Goal: Task Accomplishment & Management: Use online tool/utility

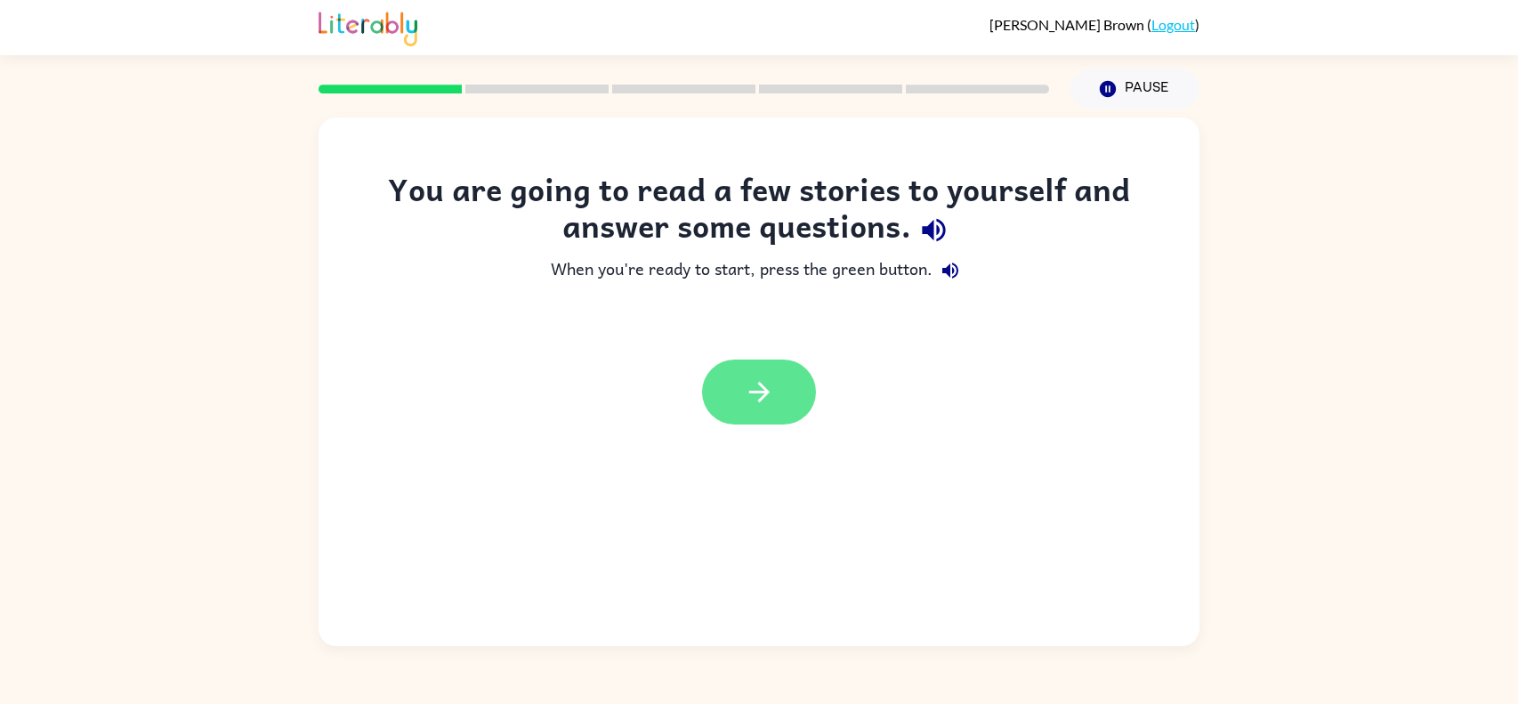
click at [775, 365] on button "button" at bounding box center [759, 392] width 114 height 65
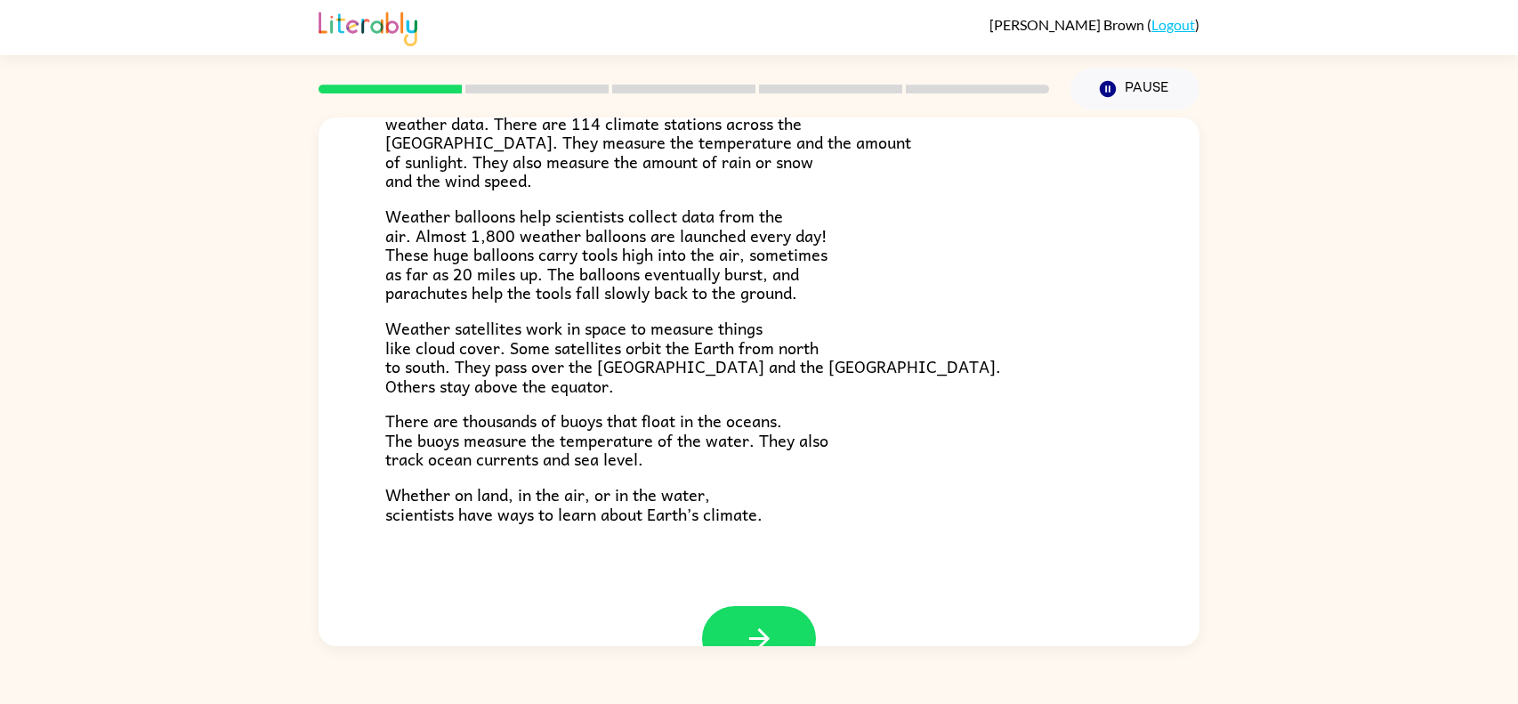
scroll to position [448, 0]
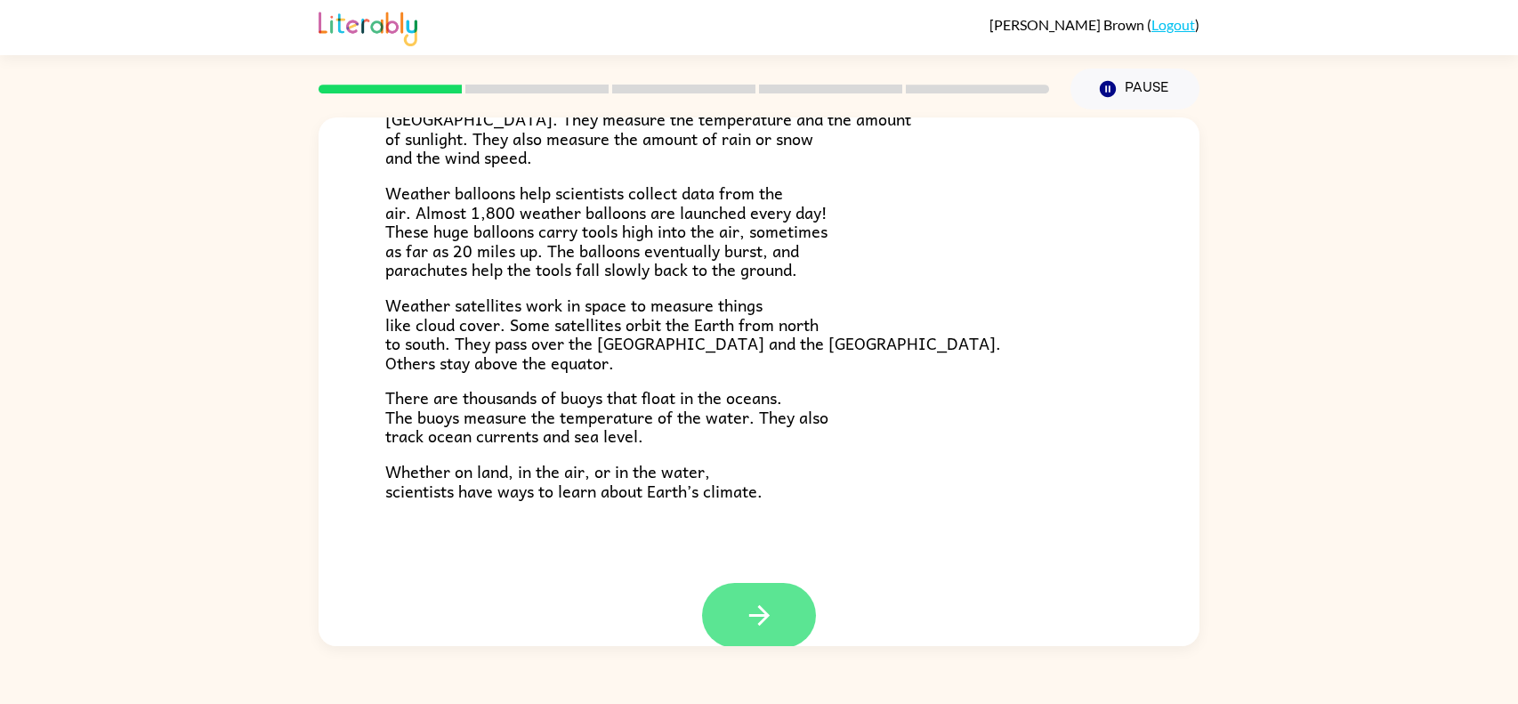
click at [780, 602] on button "button" at bounding box center [759, 615] width 114 height 65
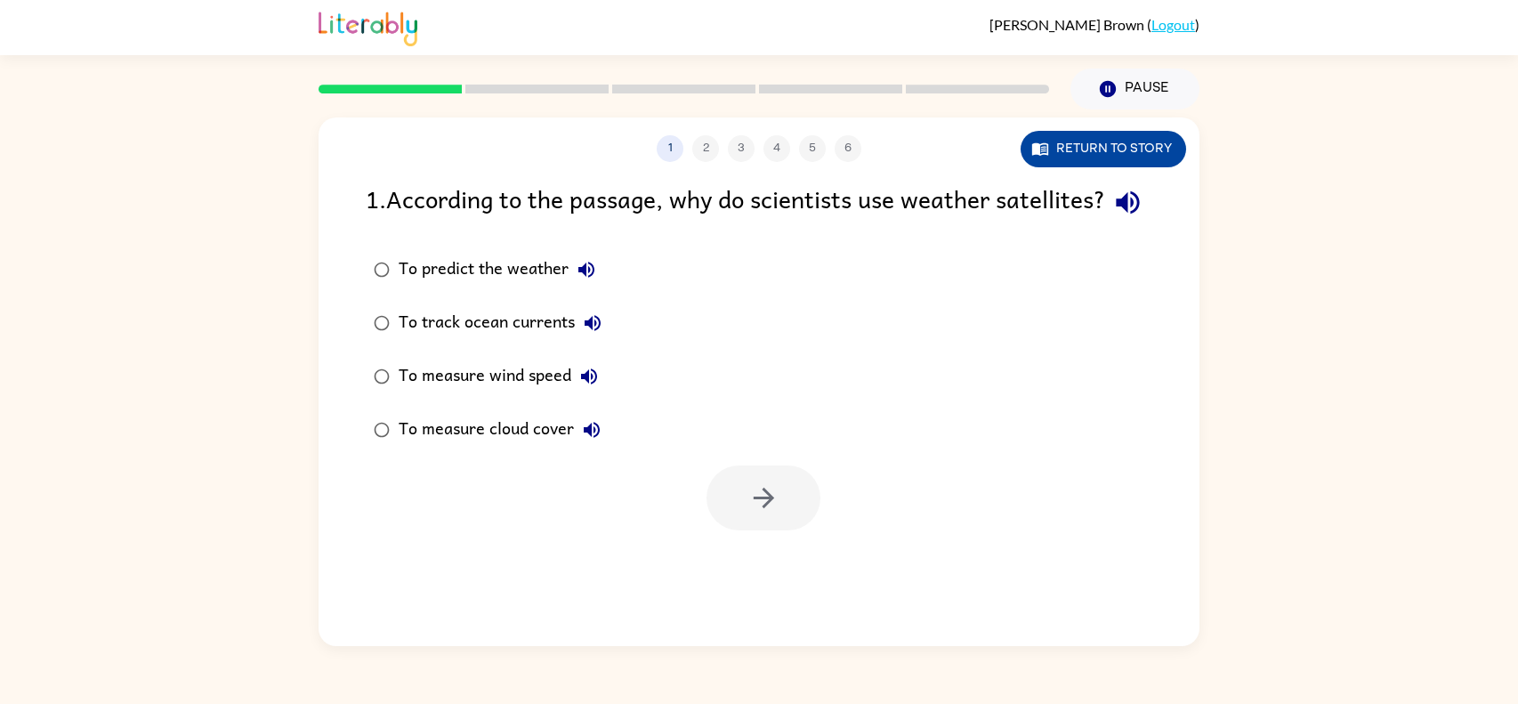
click at [1087, 158] on button "Return to story" at bounding box center [1104, 149] width 166 height 36
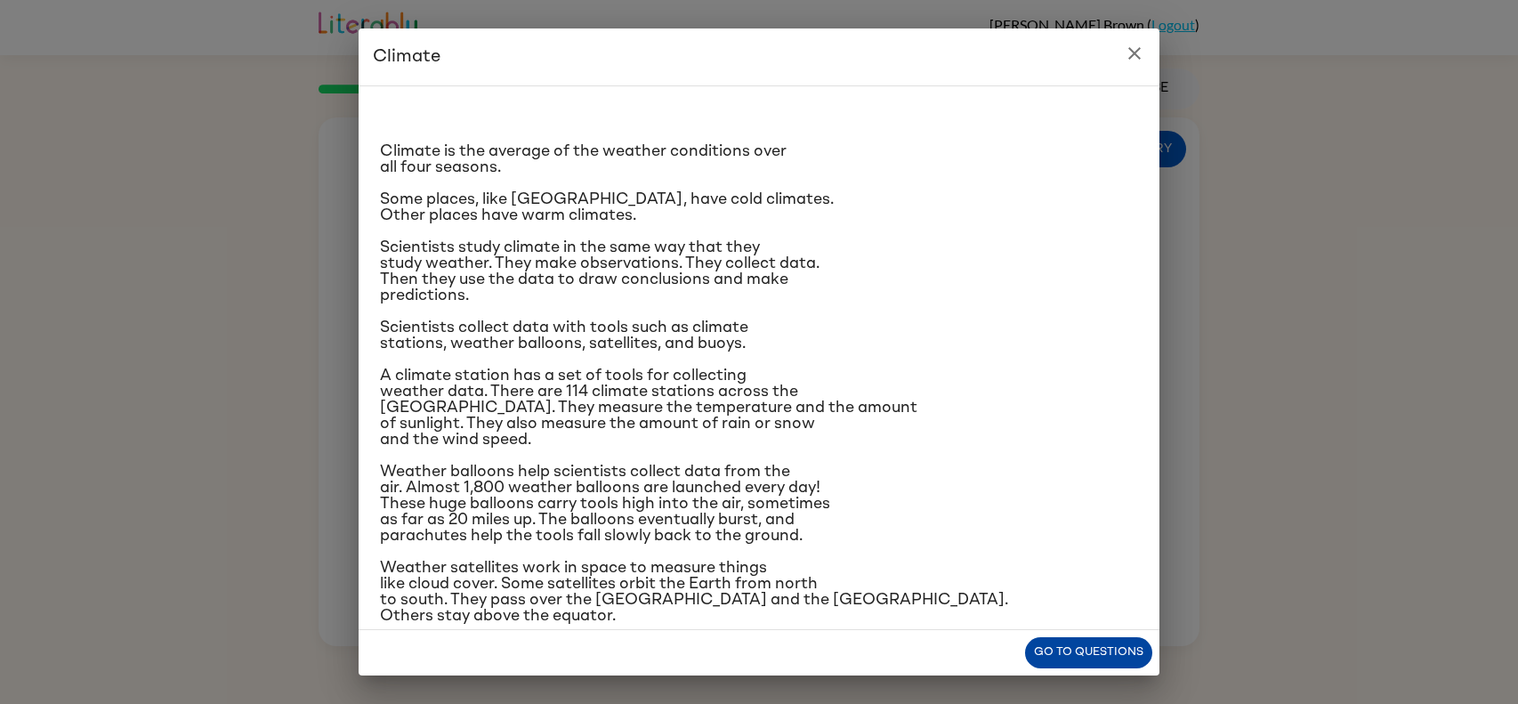
click at [1066, 645] on button "Go to questions" at bounding box center [1088, 652] width 127 height 31
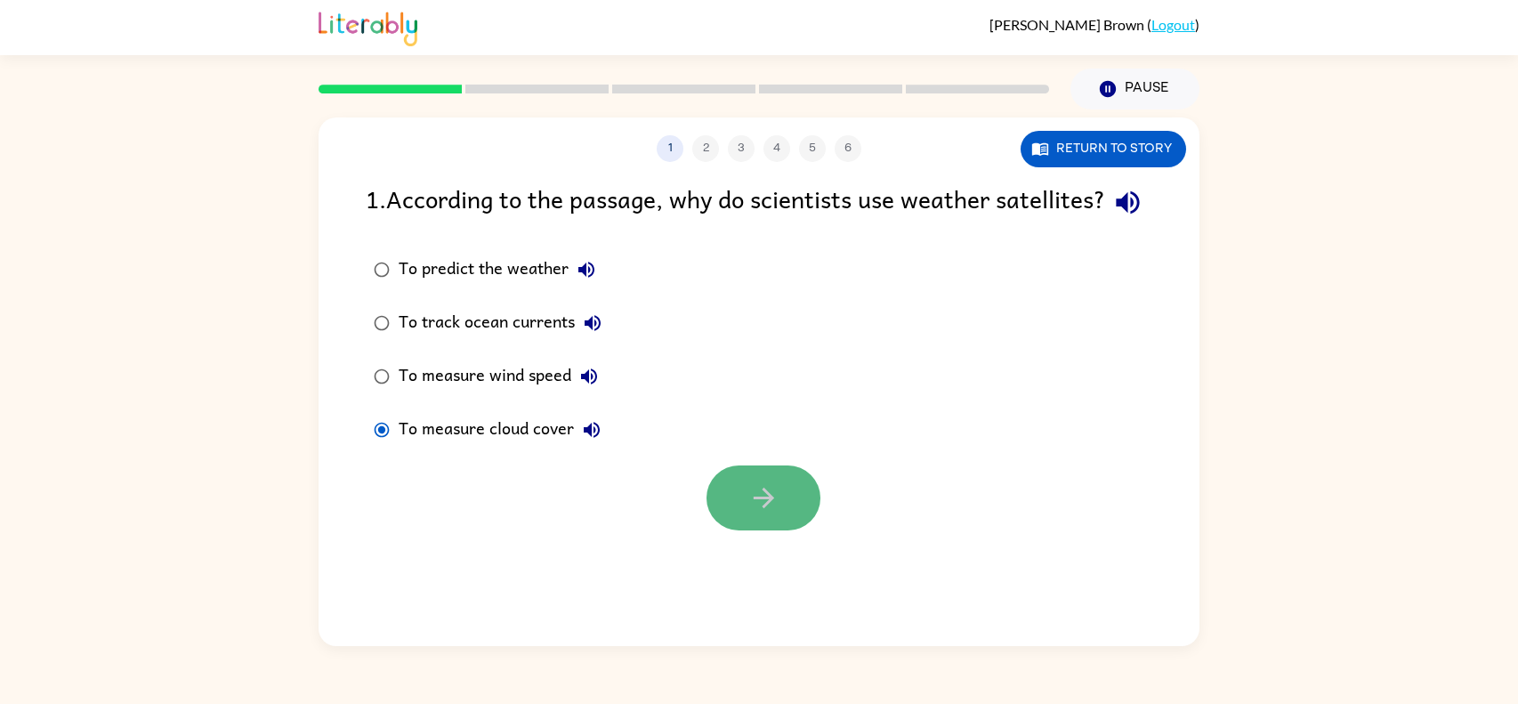
click at [756, 513] on icon "button" at bounding box center [763, 497] width 31 height 31
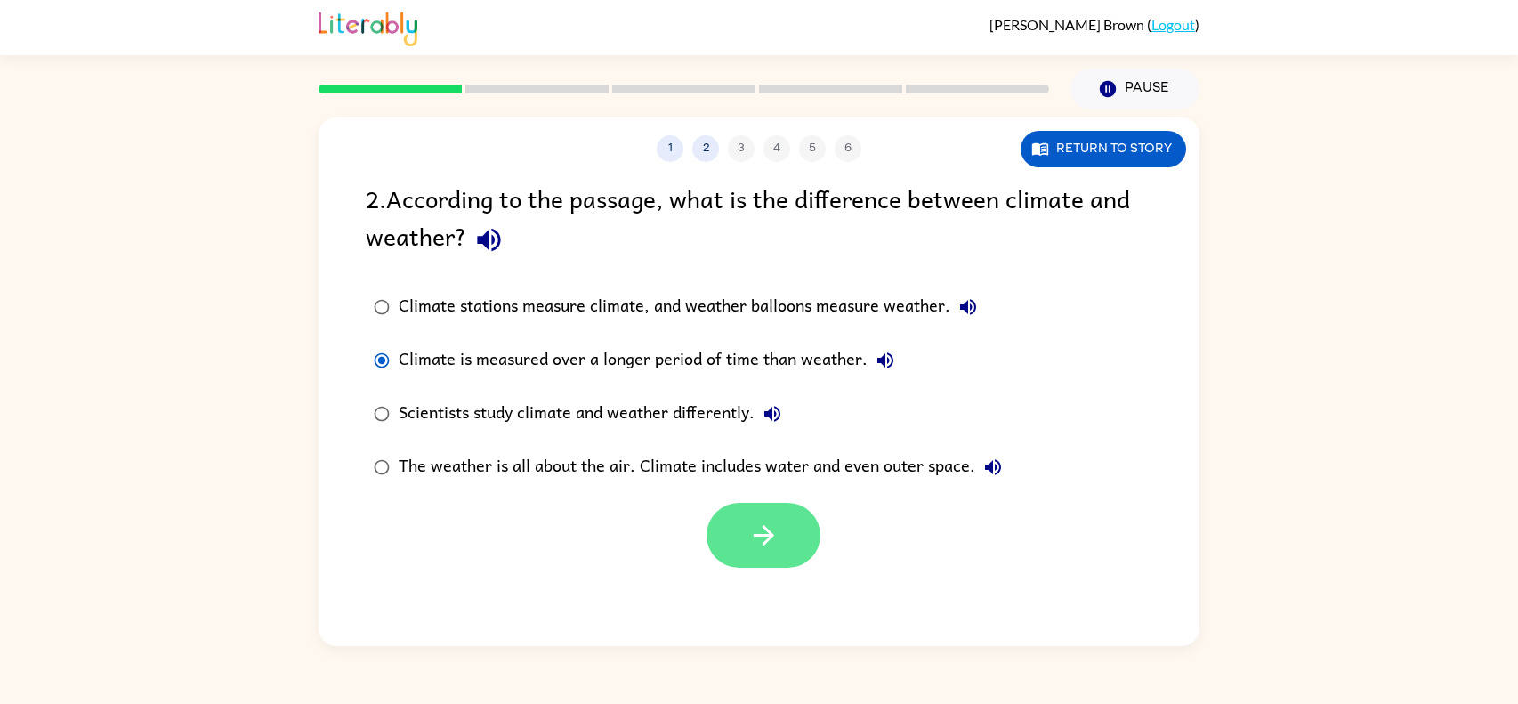
click at [765, 535] on icon "button" at bounding box center [763, 535] width 20 height 20
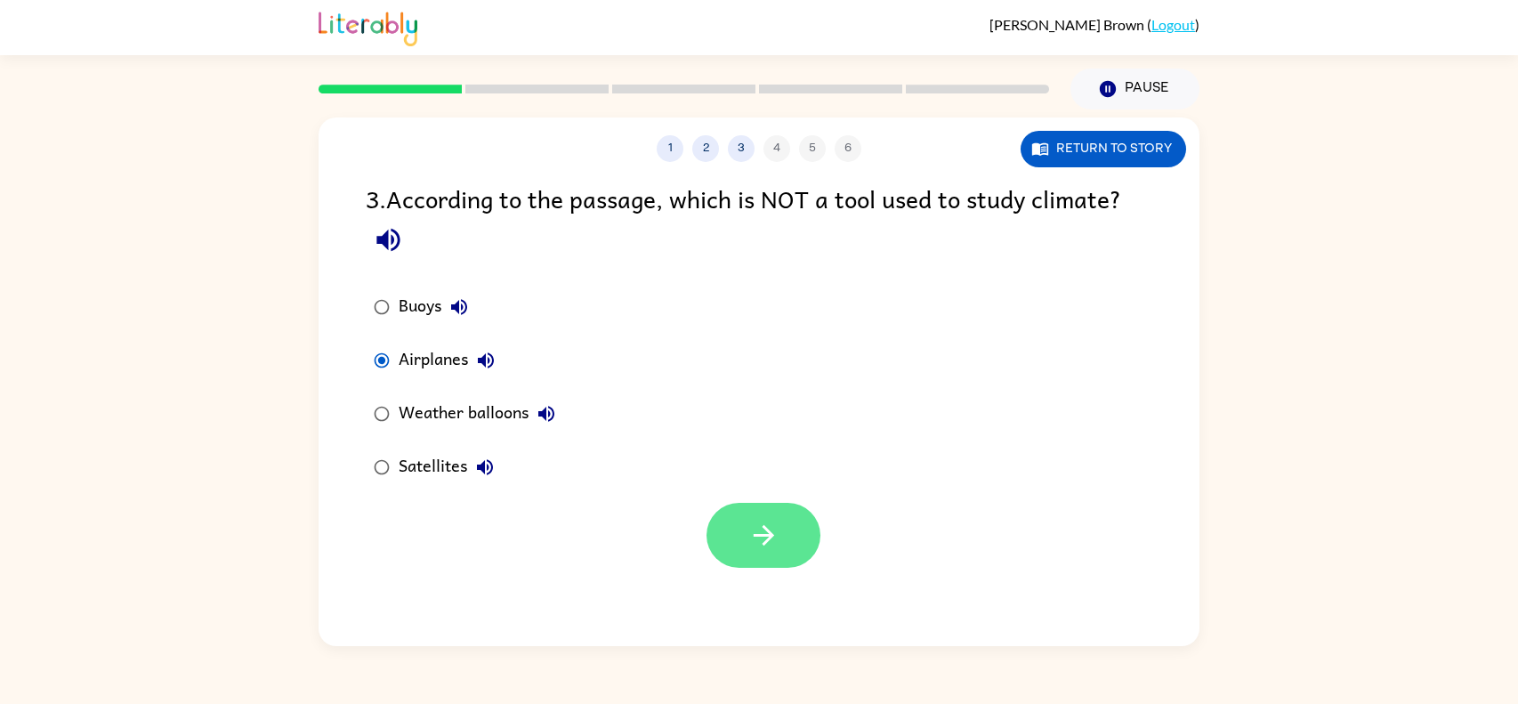
click at [761, 525] on icon "button" at bounding box center [763, 535] width 31 height 31
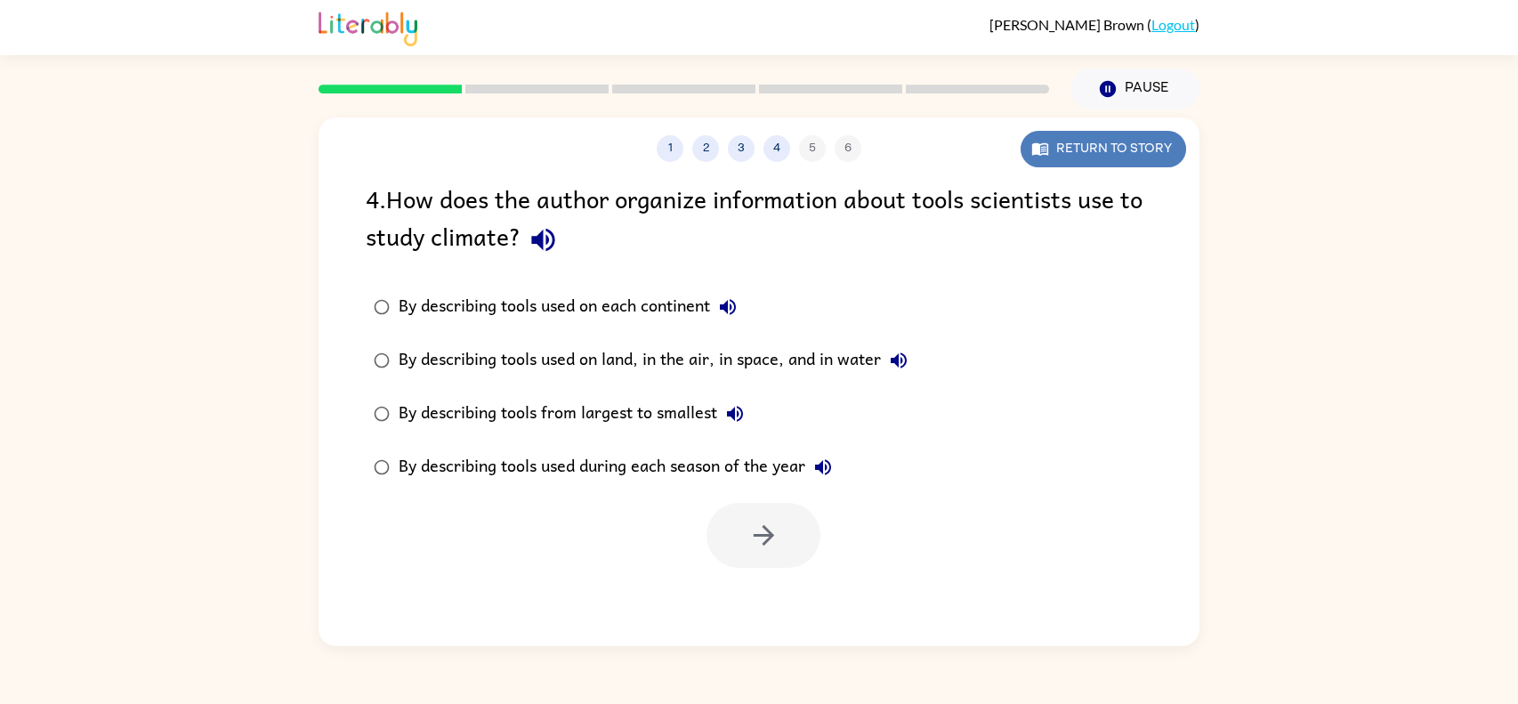
click at [1056, 149] on button "Return to story" at bounding box center [1104, 149] width 166 height 36
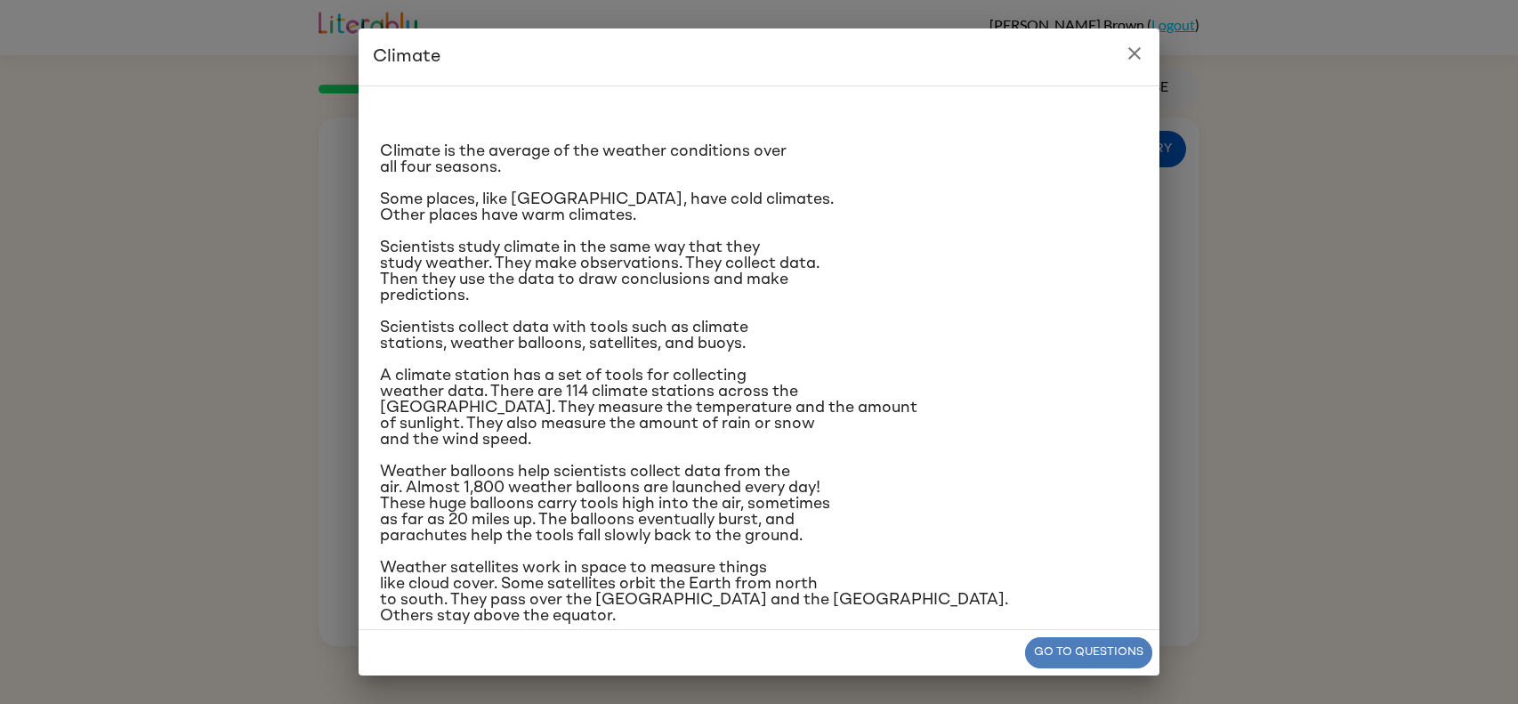
click at [1076, 651] on button "Go to questions" at bounding box center [1088, 652] width 127 height 31
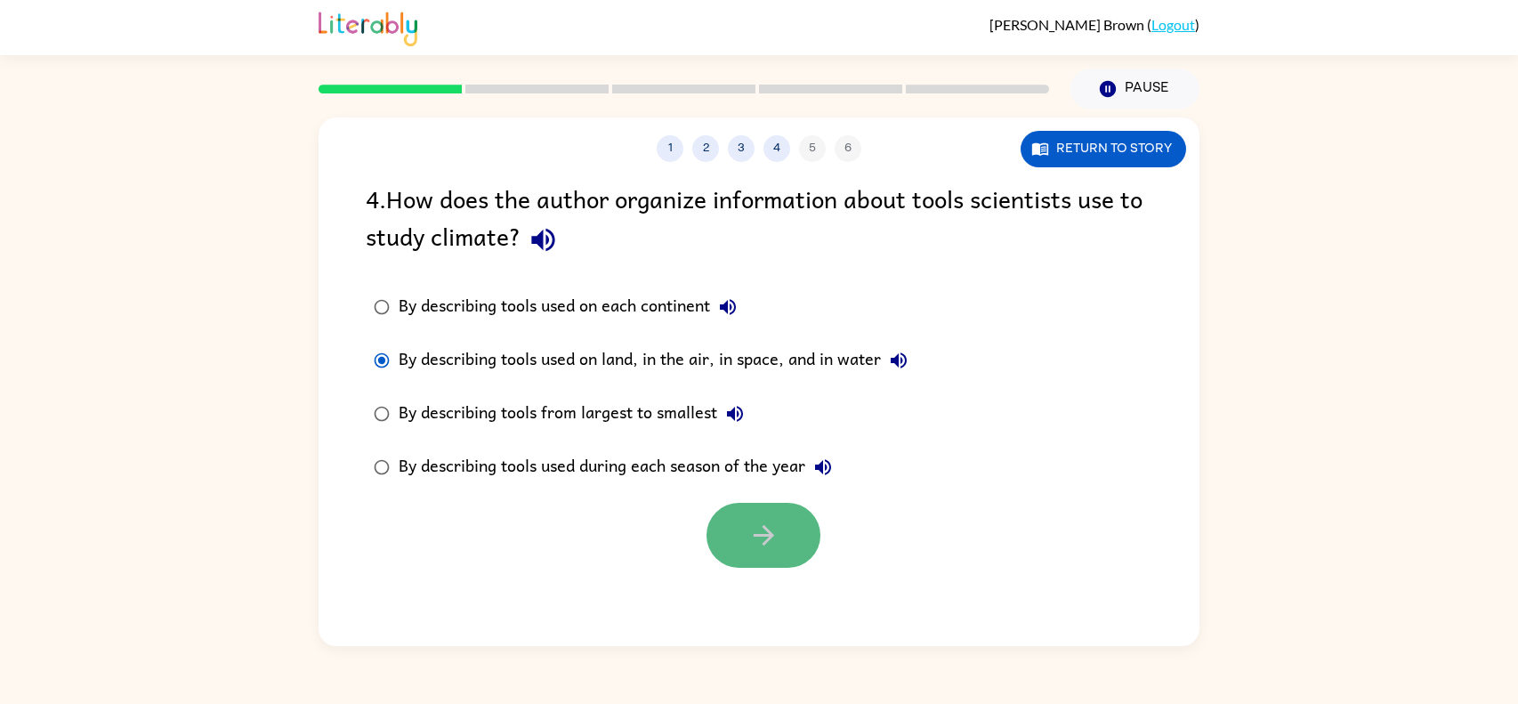
click at [764, 519] on button "button" at bounding box center [764, 535] width 114 height 65
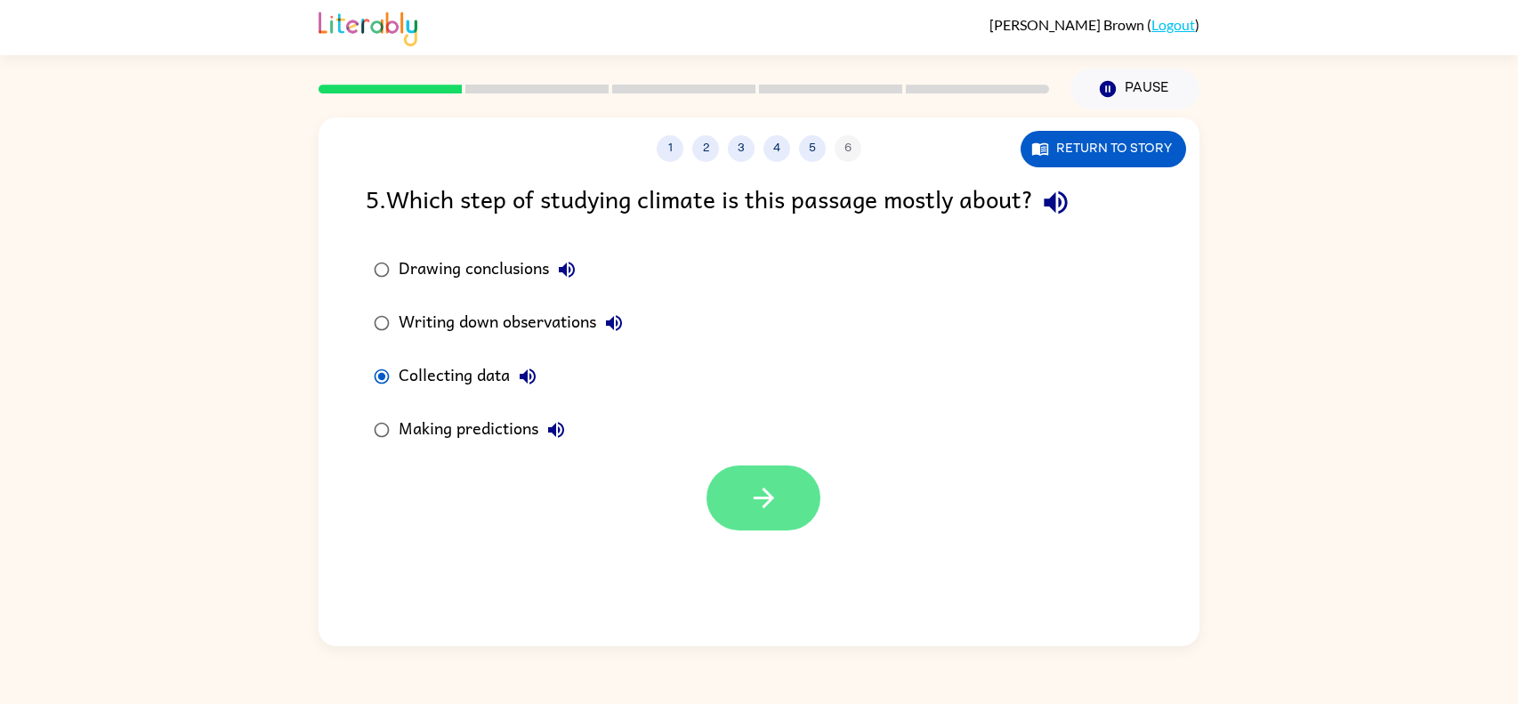
click at [748, 488] on icon "button" at bounding box center [763, 497] width 31 height 31
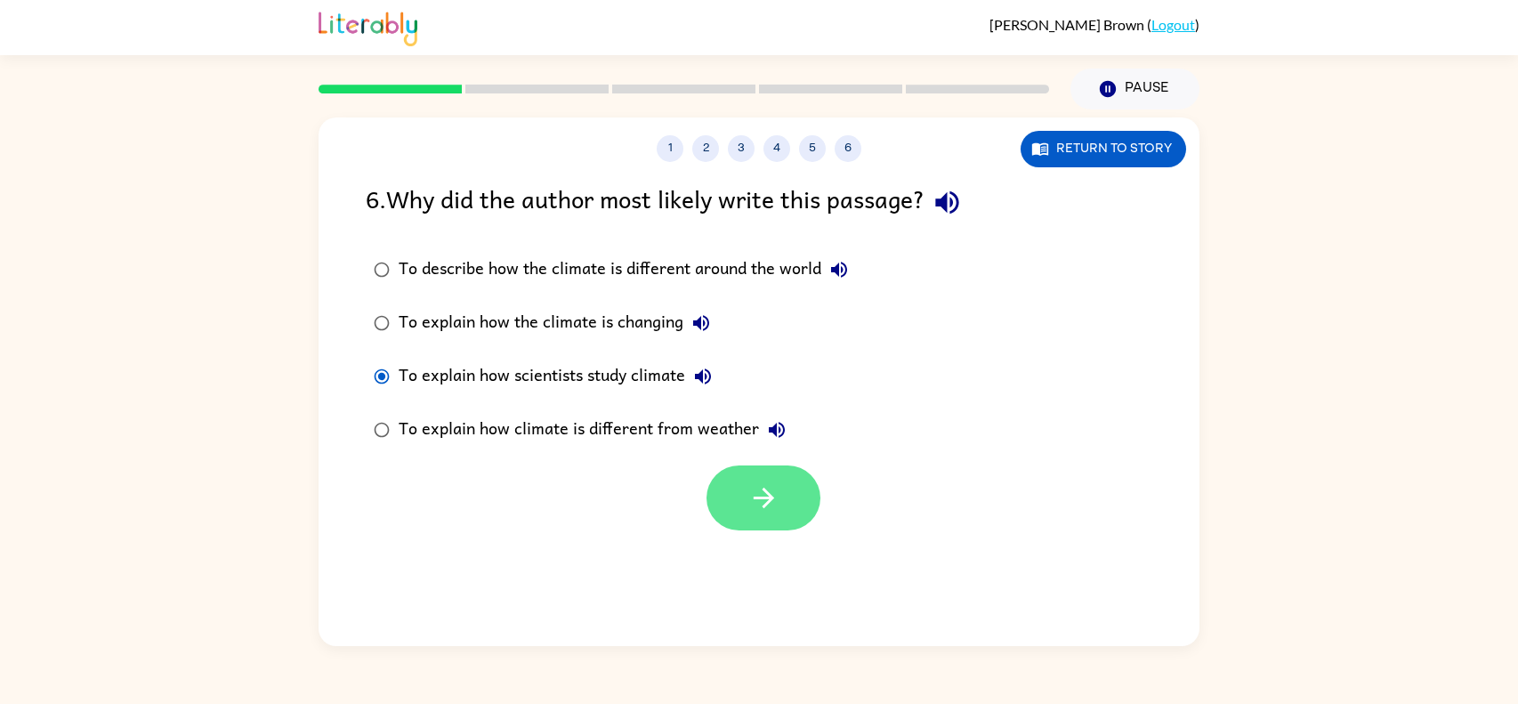
click at [794, 491] on button "button" at bounding box center [764, 497] width 114 height 65
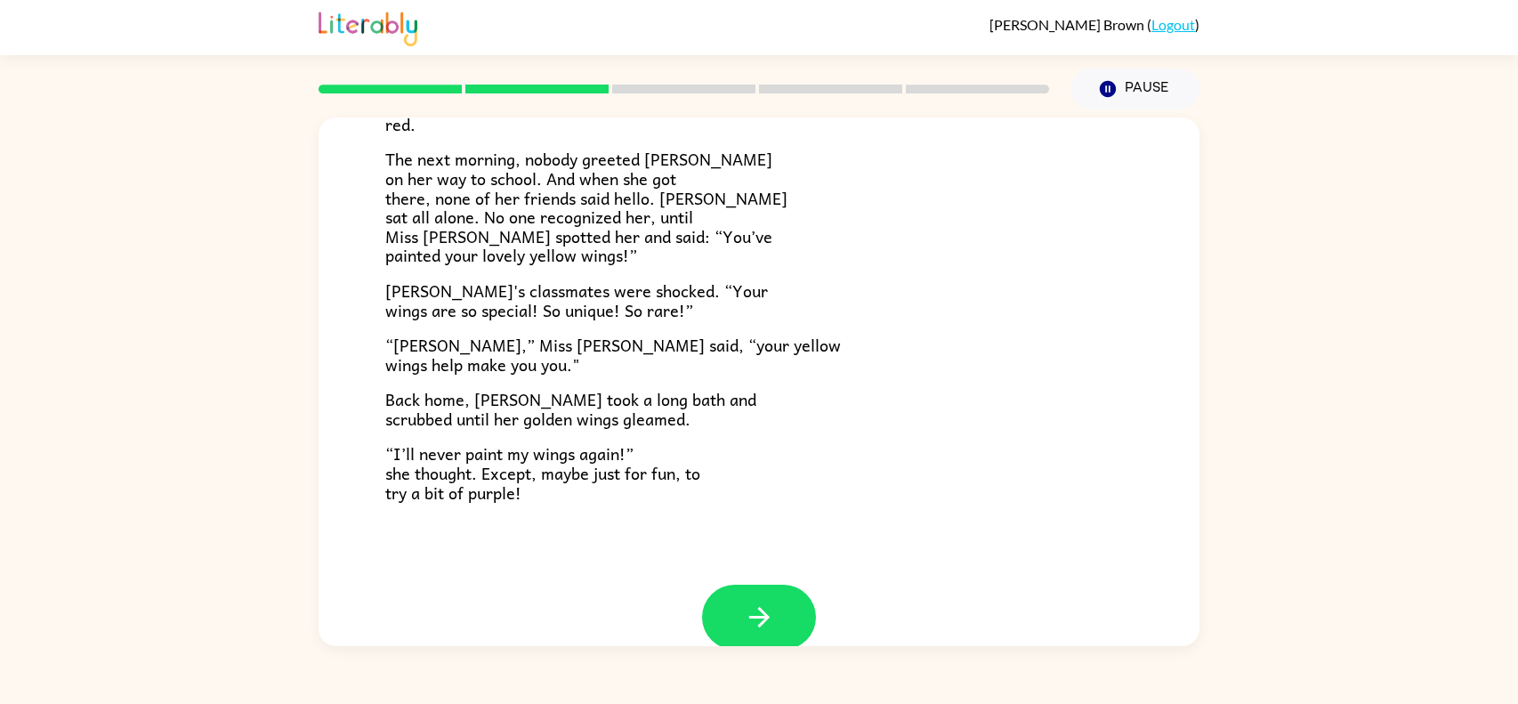
scroll to position [448, 0]
click at [779, 586] on button "button" at bounding box center [759, 616] width 114 height 65
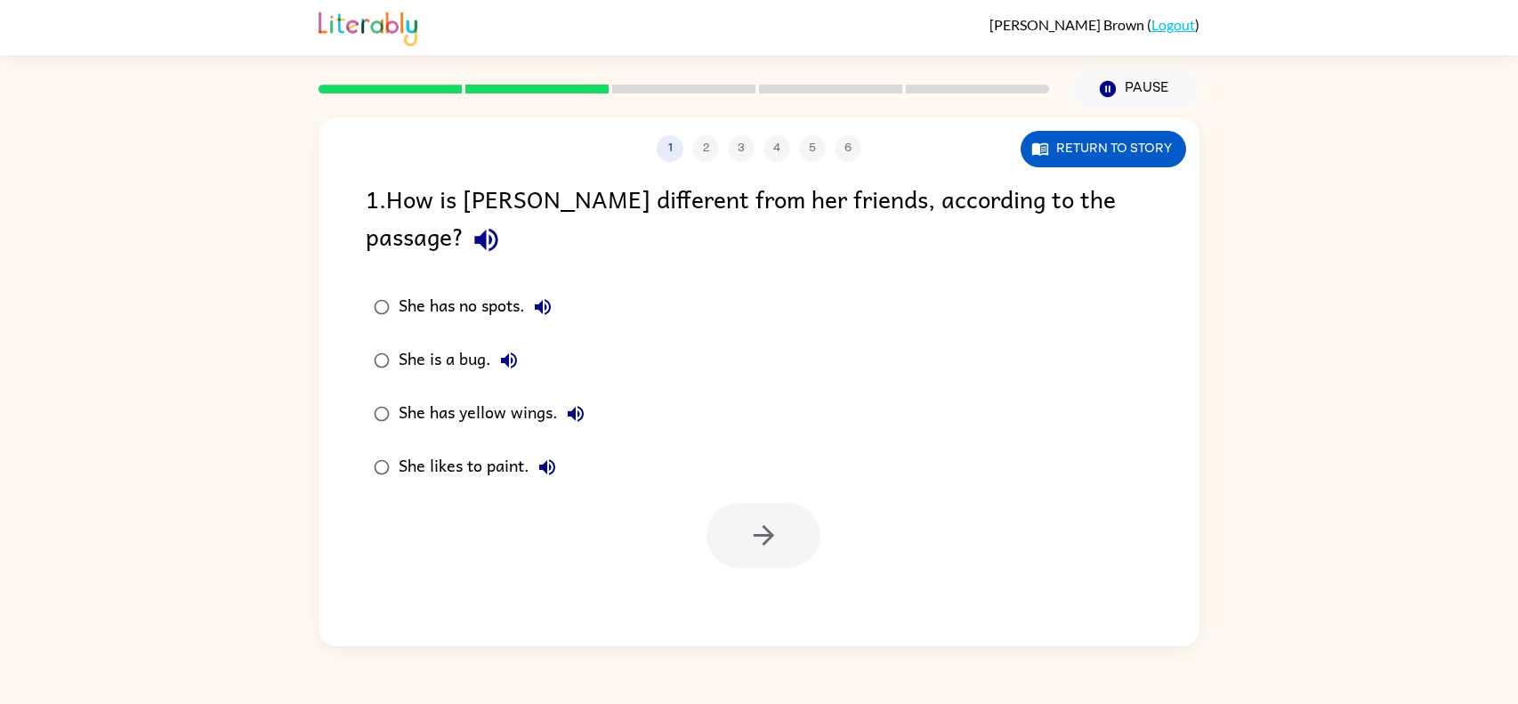
scroll to position [0, 0]
click at [783, 503] on button "button" at bounding box center [764, 535] width 114 height 65
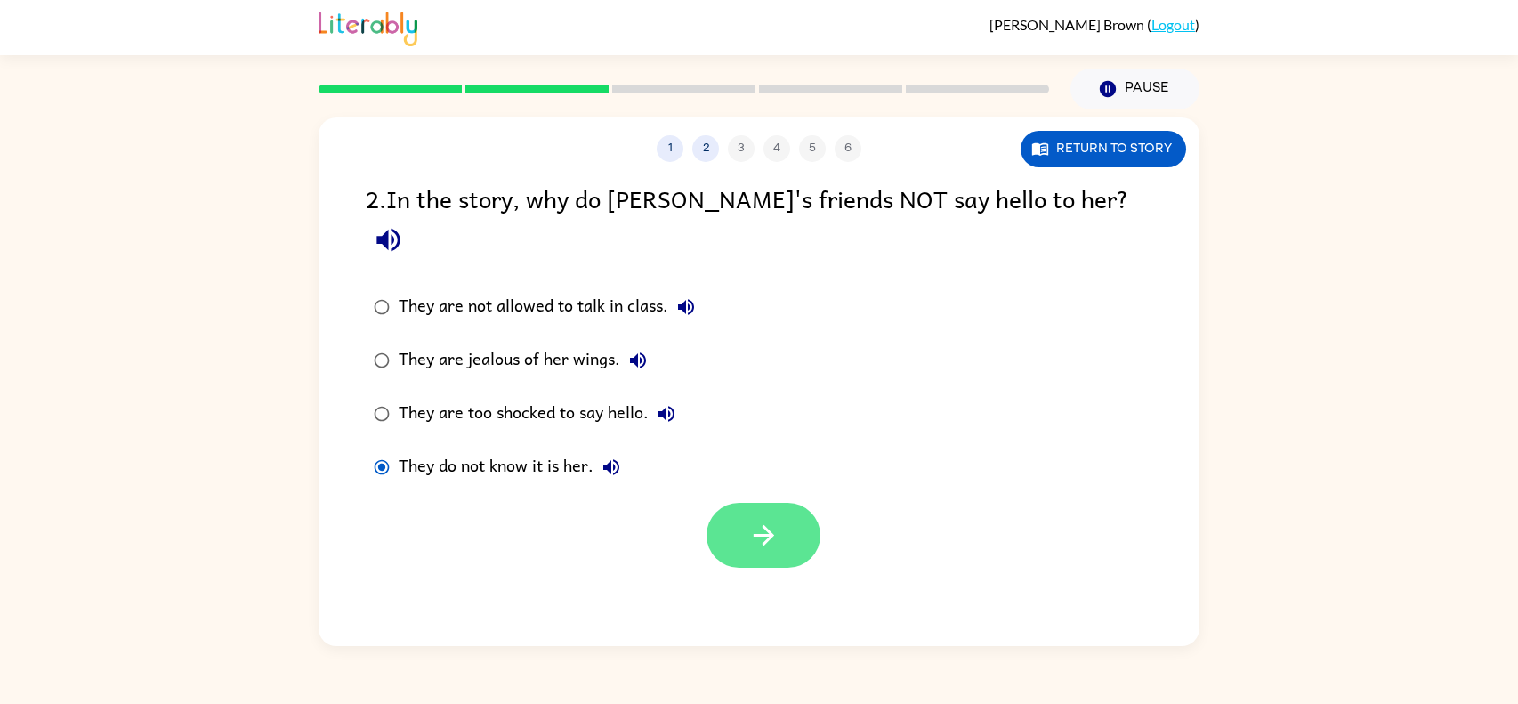
click at [788, 503] on button "button" at bounding box center [764, 535] width 114 height 65
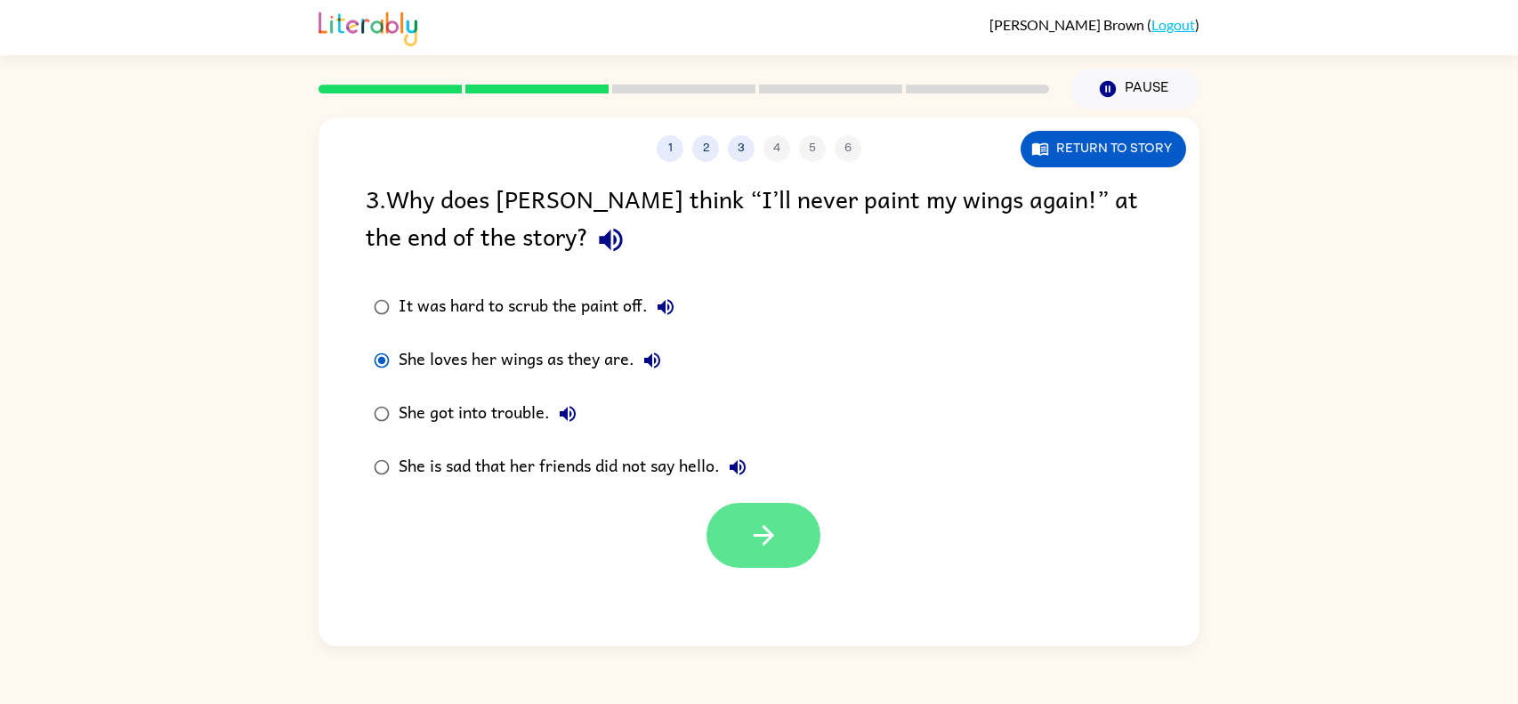
click at [765, 510] on button "button" at bounding box center [764, 535] width 114 height 65
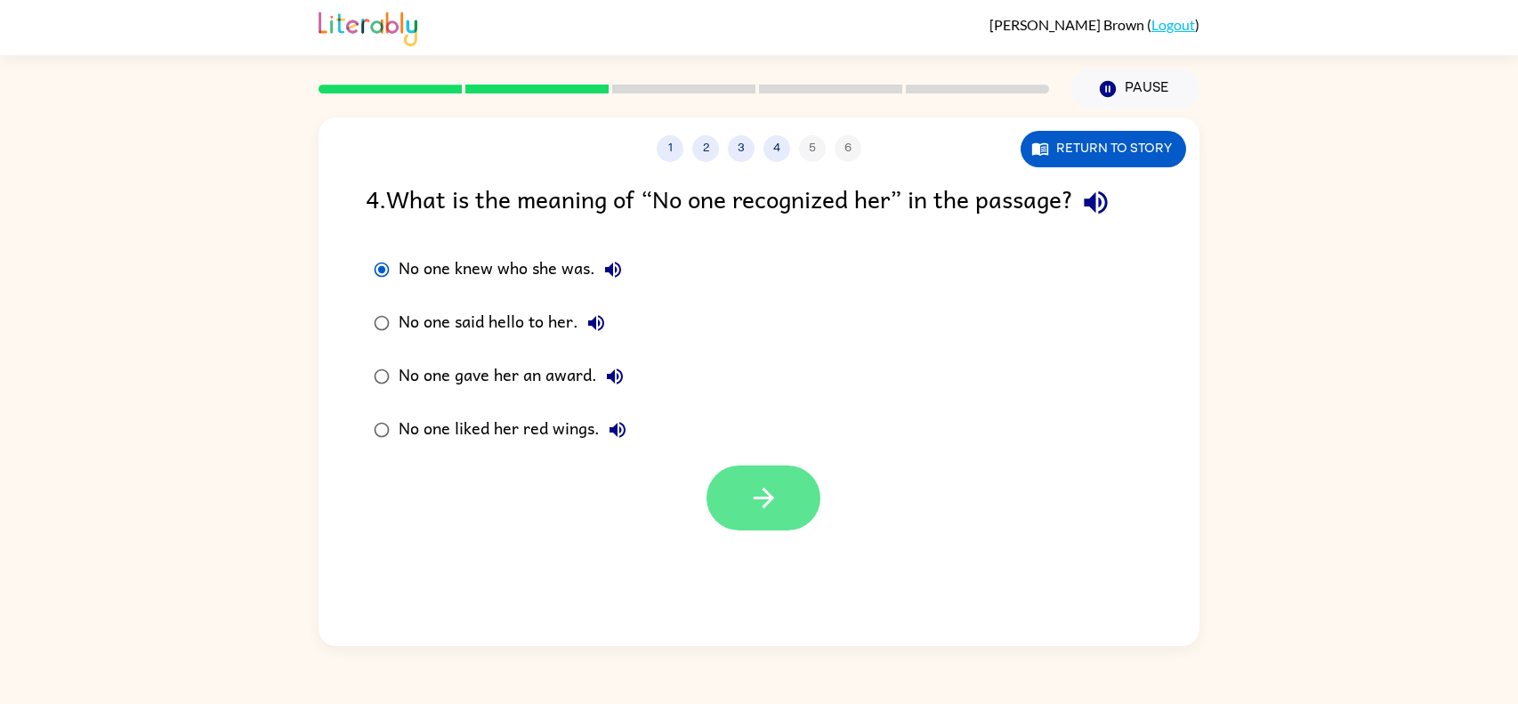
click at [725, 469] on button "button" at bounding box center [764, 497] width 114 height 65
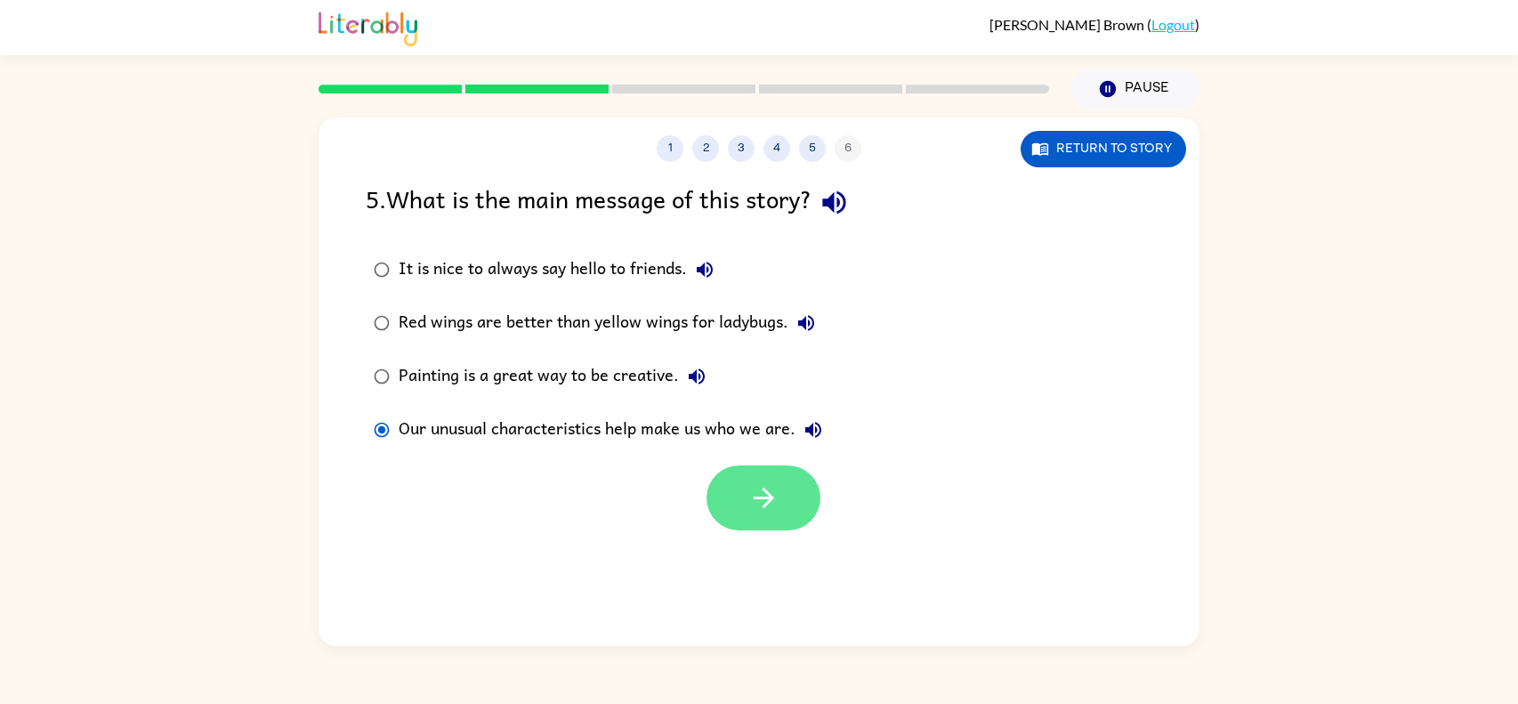
click at [758, 479] on button "button" at bounding box center [764, 497] width 114 height 65
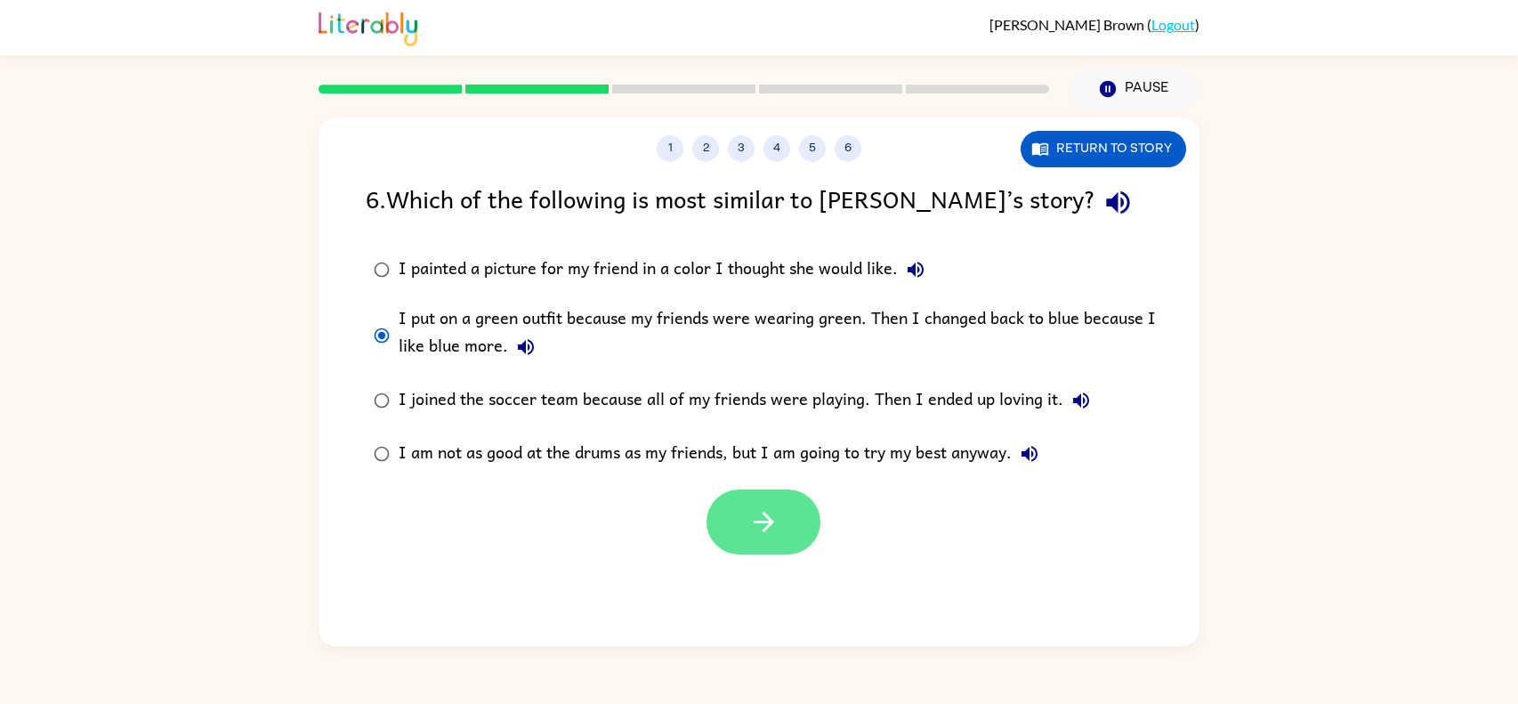
click at [766, 510] on icon "button" at bounding box center [763, 521] width 31 height 31
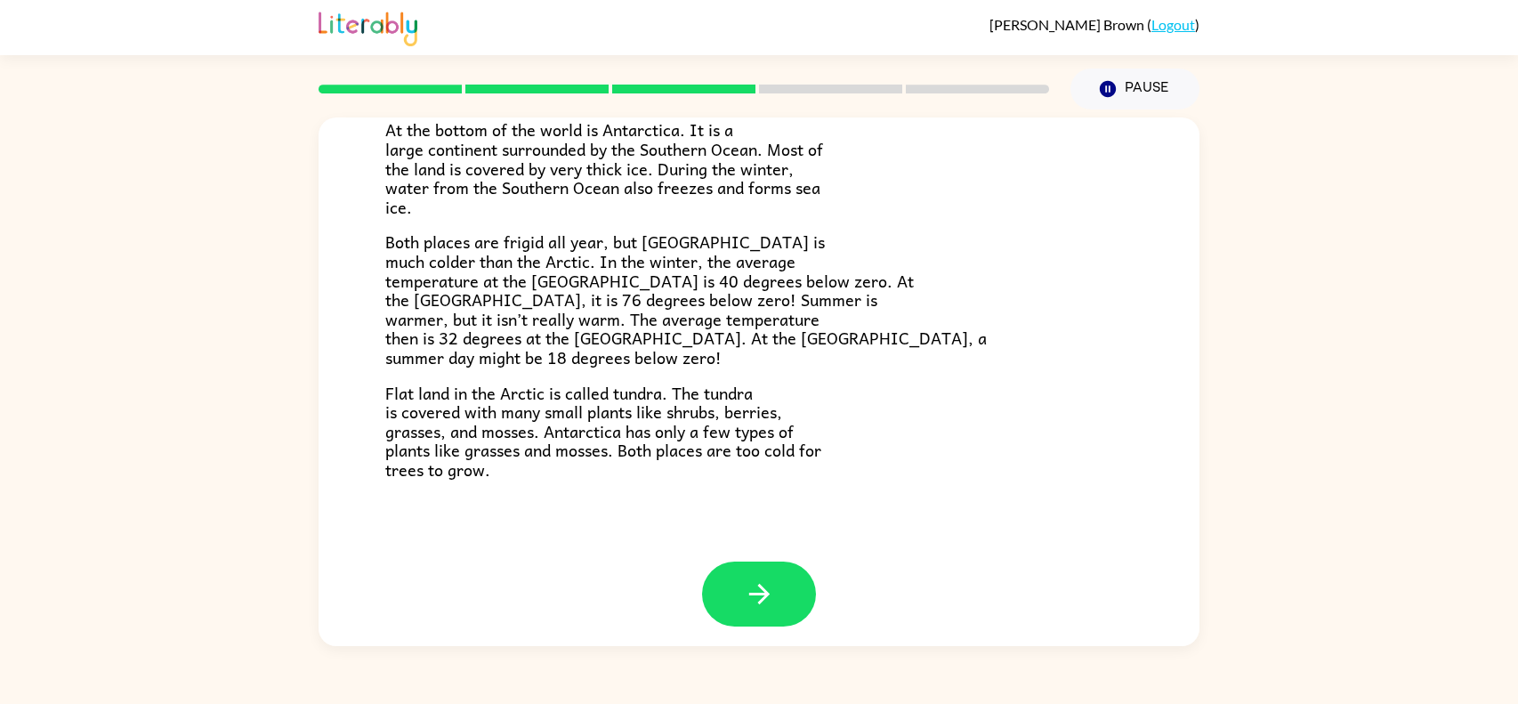
scroll to position [351, 0]
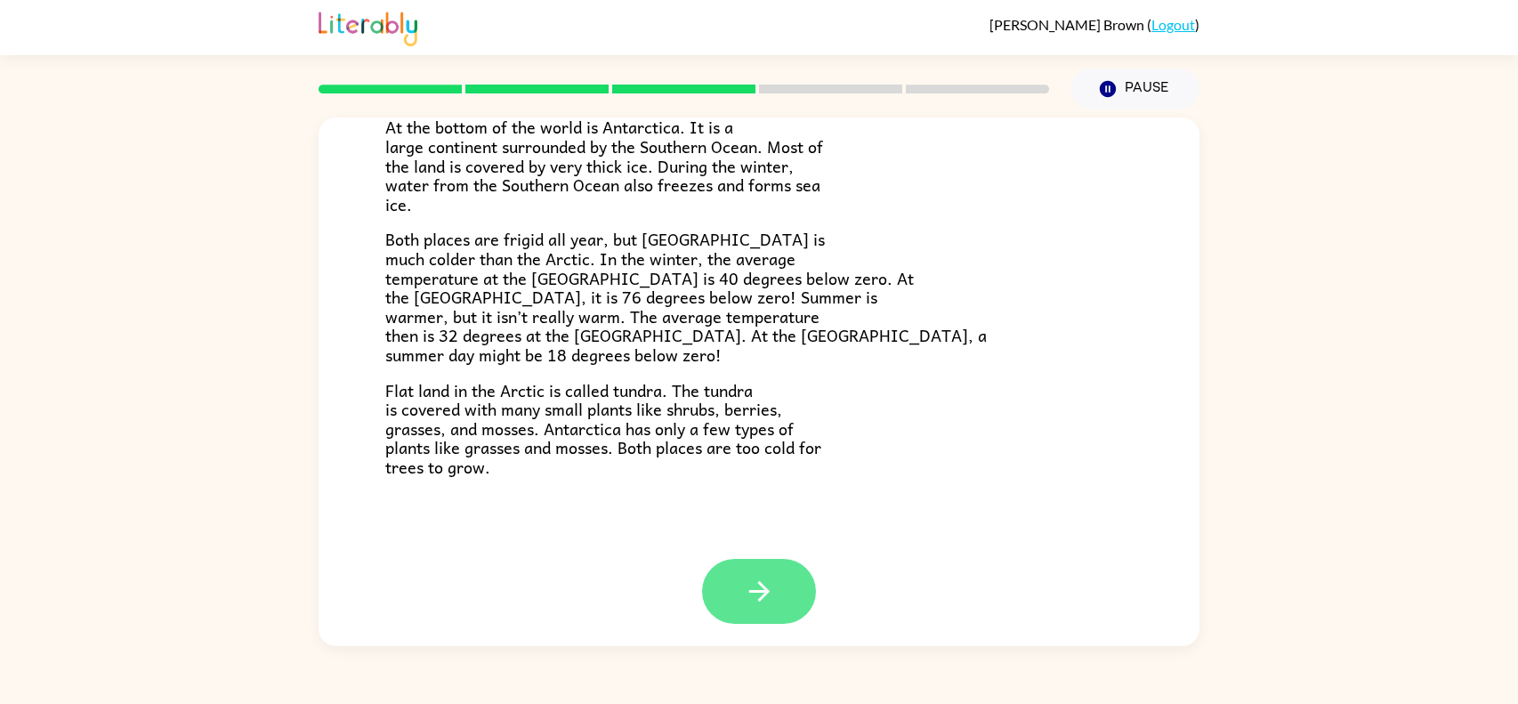
click at [774, 579] on icon "button" at bounding box center [759, 591] width 31 height 31
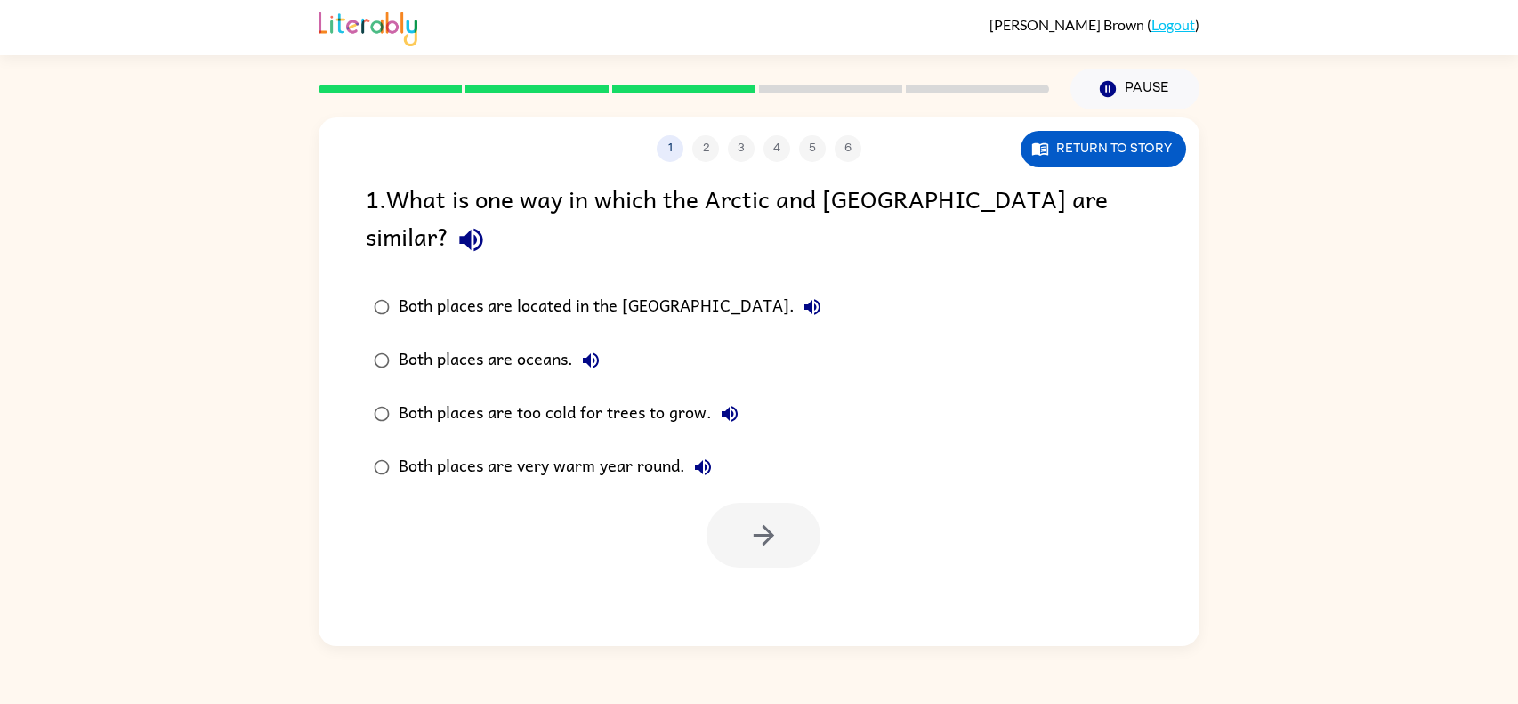
scroll to position [0, 0]
click at [738, 503] on button "button" at bounding box center [764, 535] width 114 height 65
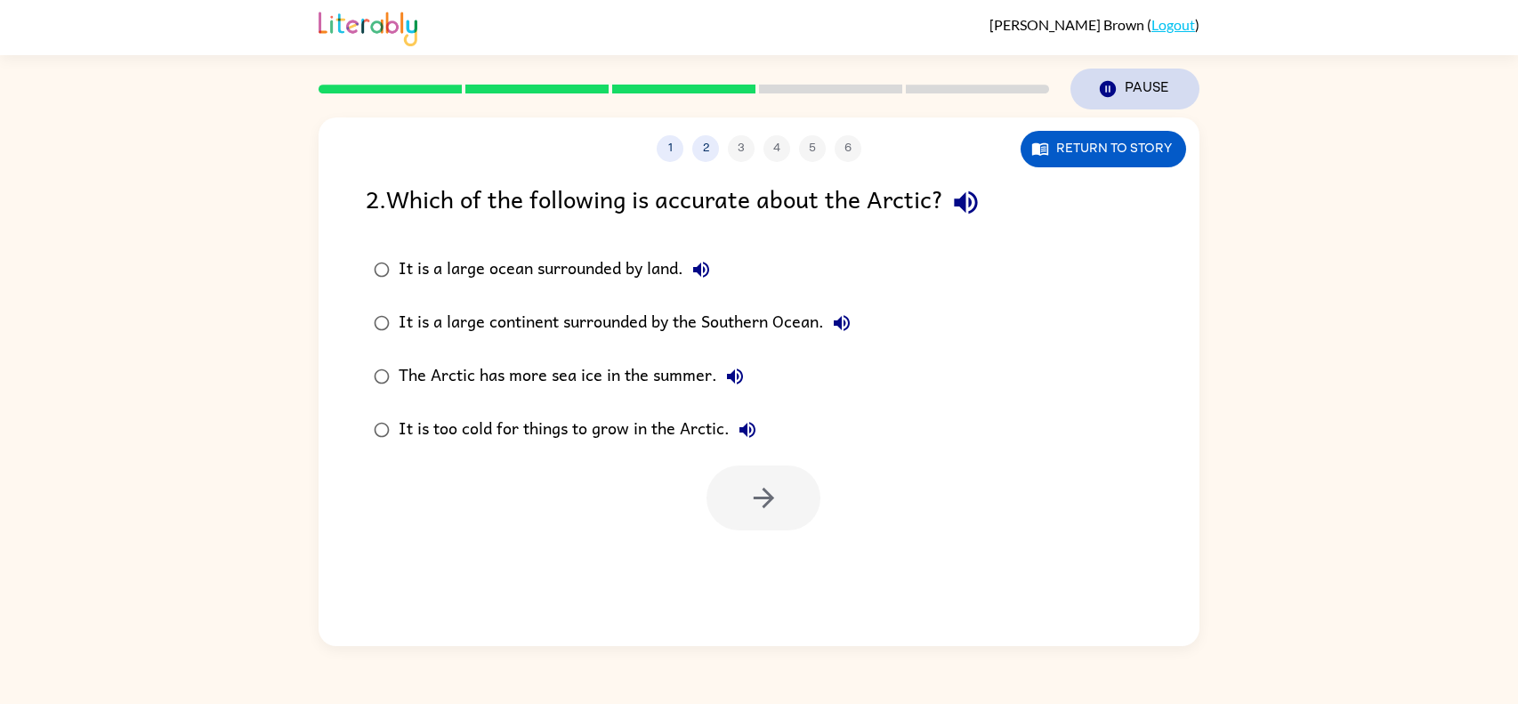
click at [1125, 96] on button "Pause Pause" at bounding box center [1135, 89] width 129 height 41
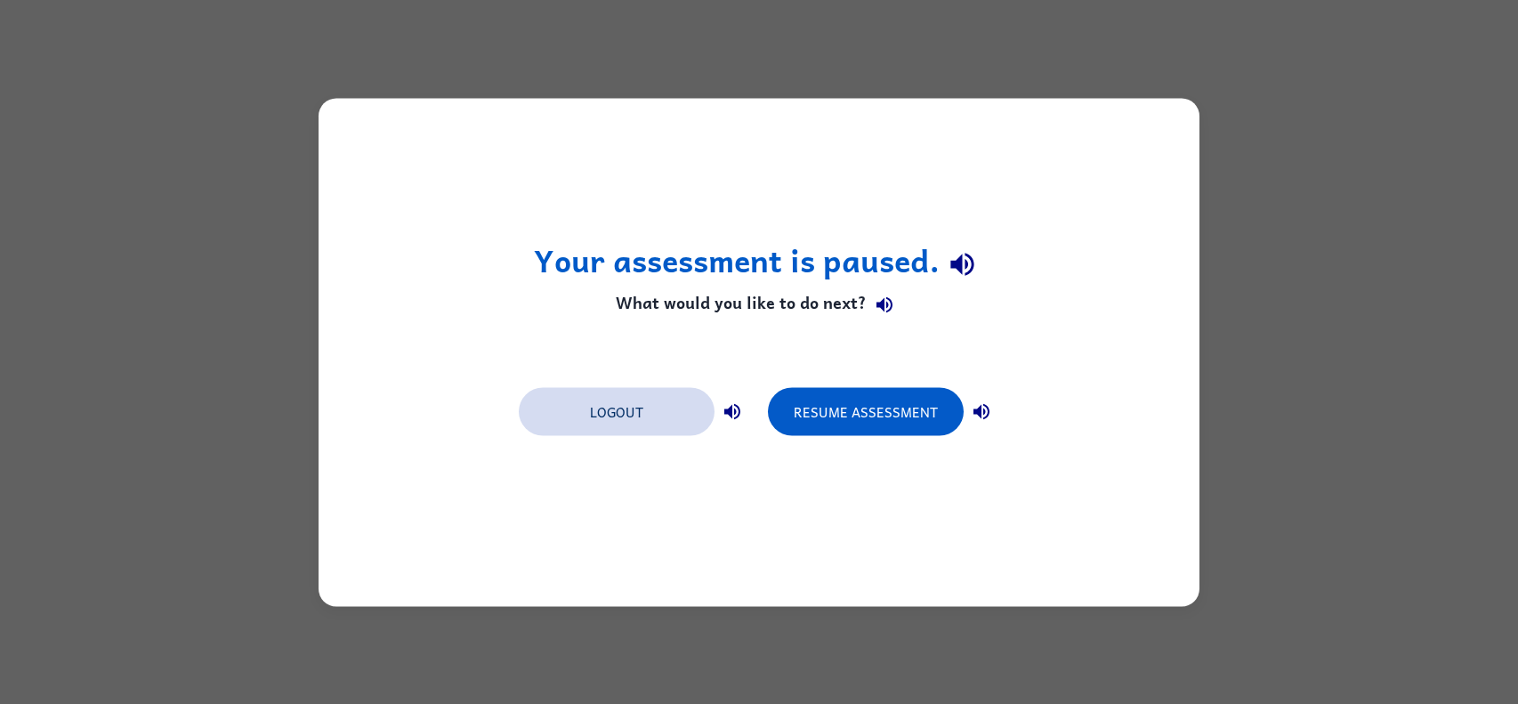
click at [625, 407] on button "Logout" at bounding box center [617, 411] width 196 height 48
